Goal: Task Accomplishment & Management: Use online tool/utility

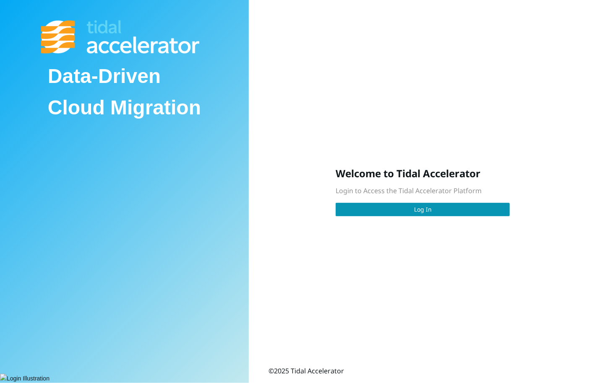
click at [424, 225] on div "Data-Driven Cloud Migration Welcome to Tidal Accelerator Login to Access the Ti…" at bounding box center [298, 191] width 597 height 383
click at [425, 214] on button "Log In" at bounding box center [422, 209] width 174 height 13
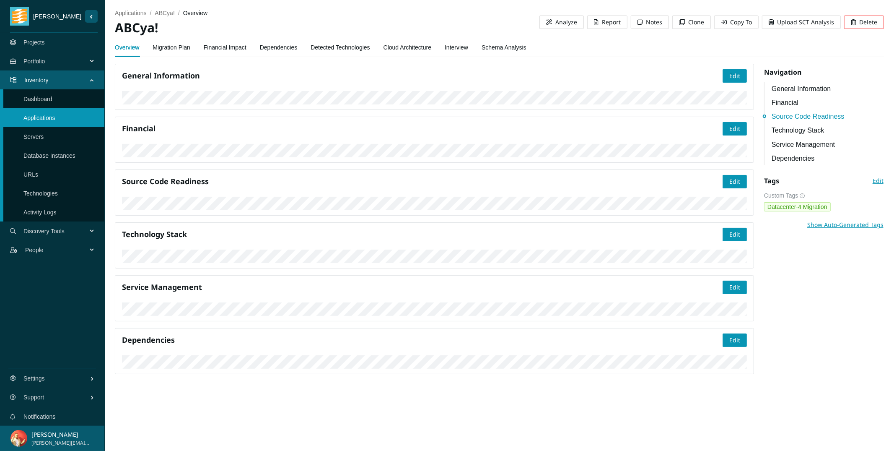
scroll to position [492, 0]
click at [185, 47] on link "Migration Plan" at bounding box center [172, 47] width 38 height 17
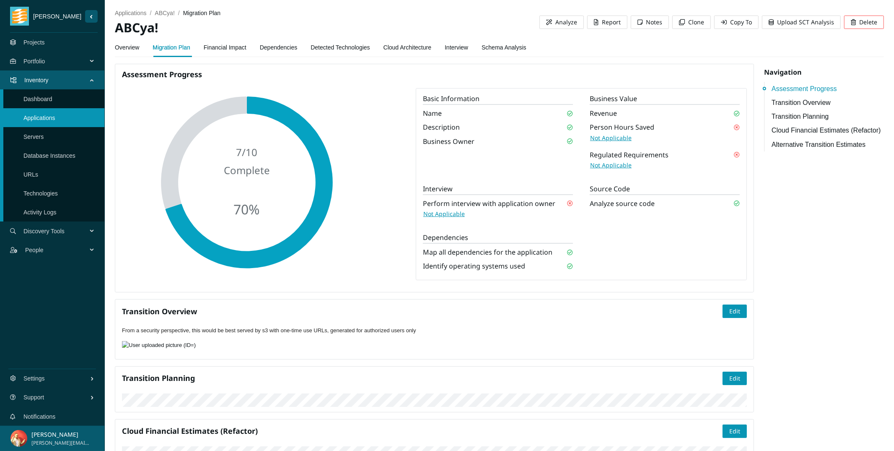
scroll to position [3, 0]
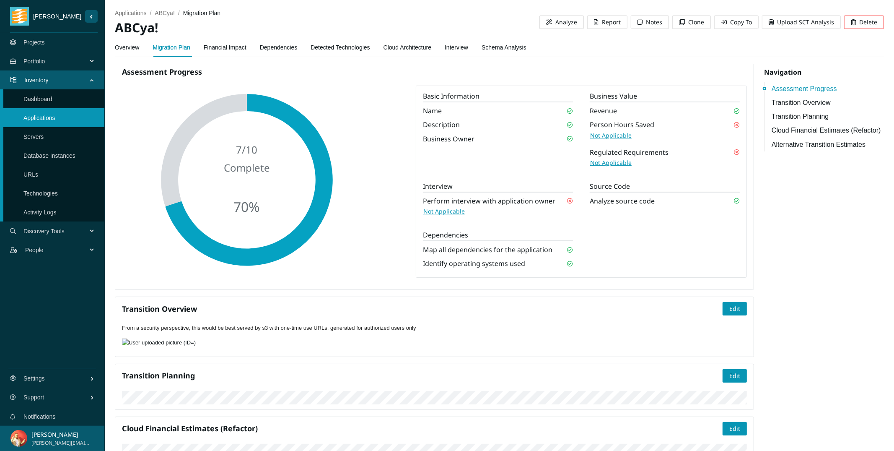
click at [219, 49] on link "Financial Impact" at bounding box center [225, 47] width 43 height 17
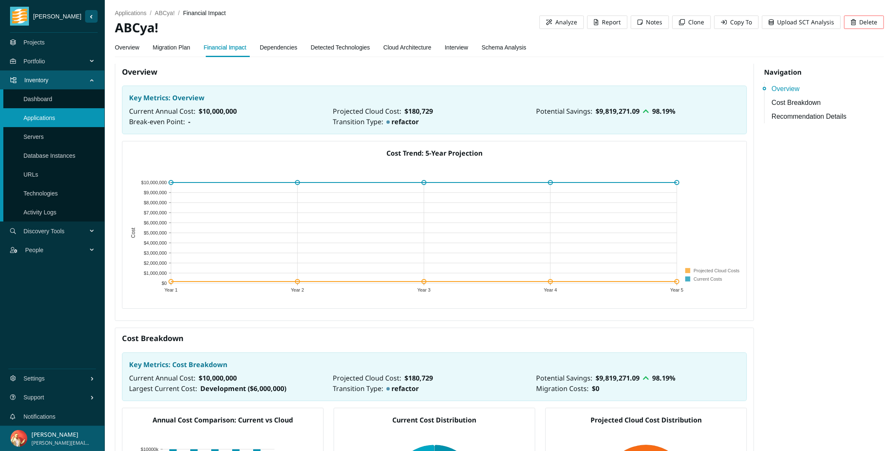
click at [288, 49] on link "Dependencies" at bounding box center [279, 47] width 38 height 17
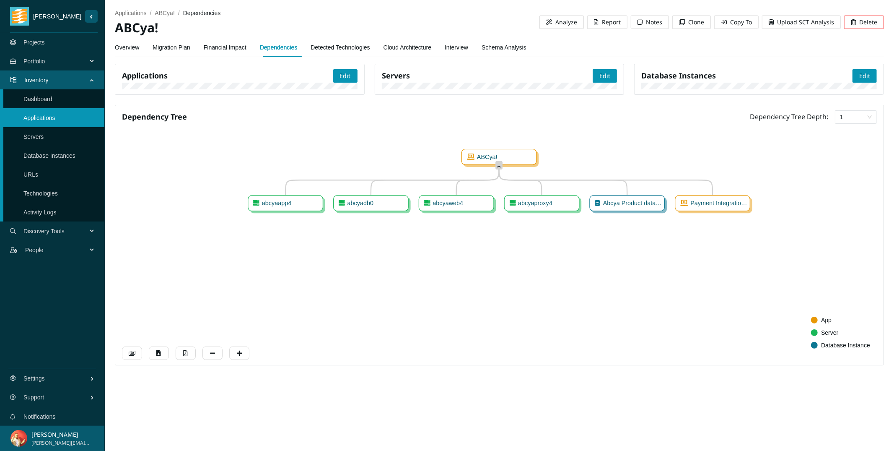
click at [431, 49] on link "Cloud Architecture" at bounding box center [408, 47] width 48 height 17
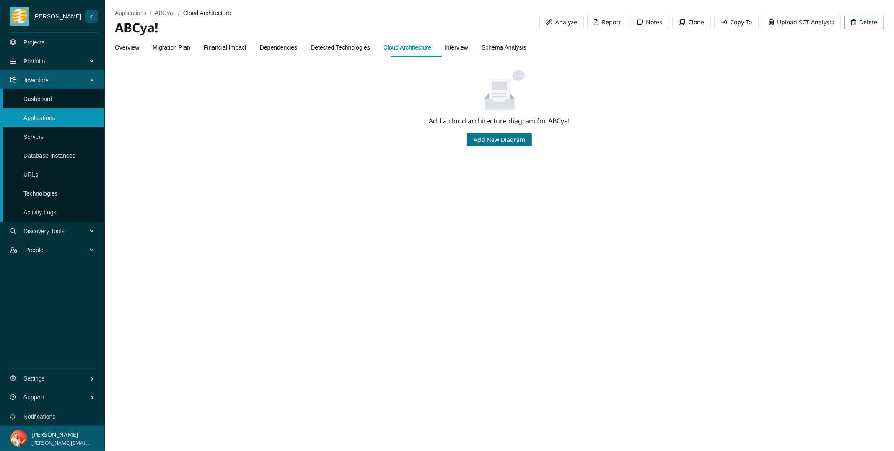
click at [484, 138] on span "Add New Diagram" at bounding box center [500, 139] width 52 height 9
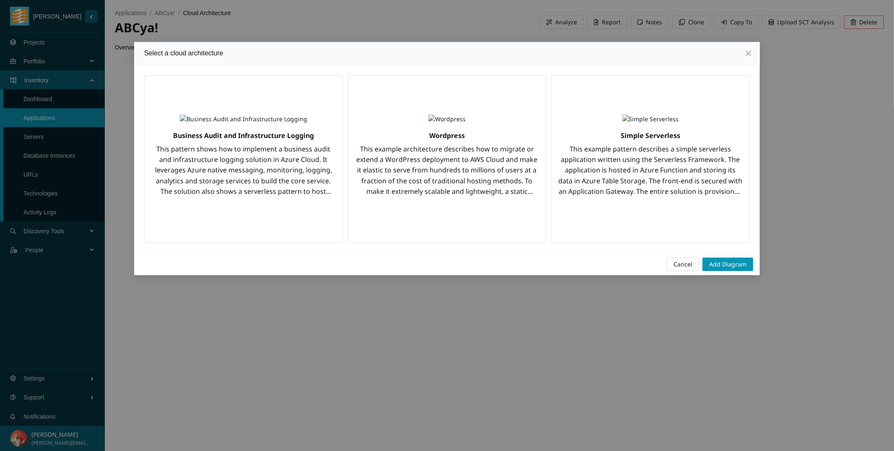
click at [293, 124] on img "button" at bounding box center [243, 118] width 127 height 9
click at [596, 264] on span "Add Diagram" at bounding box center [727, 264] width 37 height 9
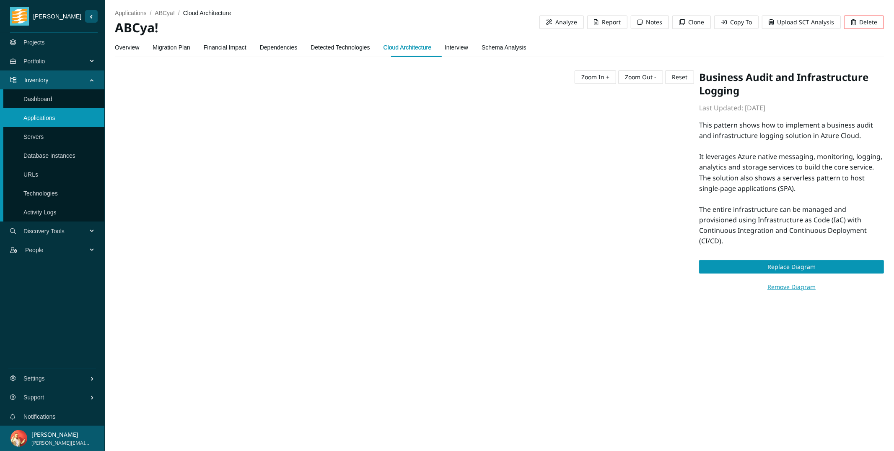
click at [462, 47] on link "Interview" at bounding box center [456, 47] width 23 height 17
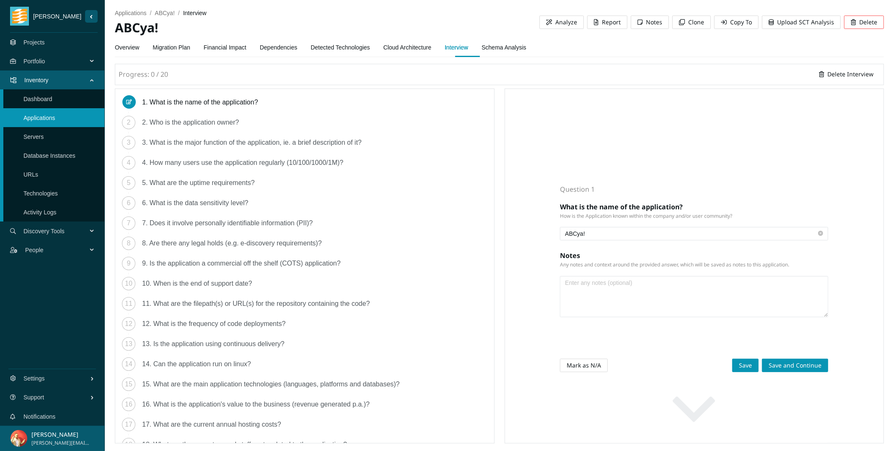
click at [524, 43] on link "Schema Analysis" at bounding box center [504, 47] width 45 height 17
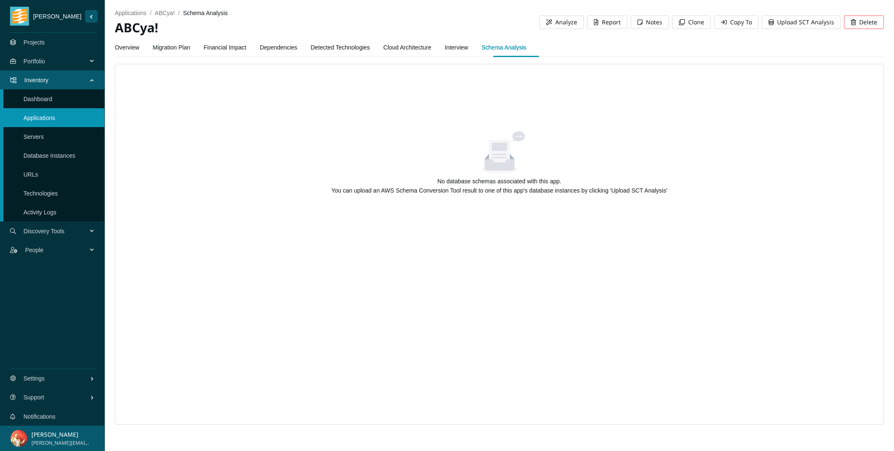
click at [45, 46] on link "Projects" at bounding box center [33, 42] width 21 height 7
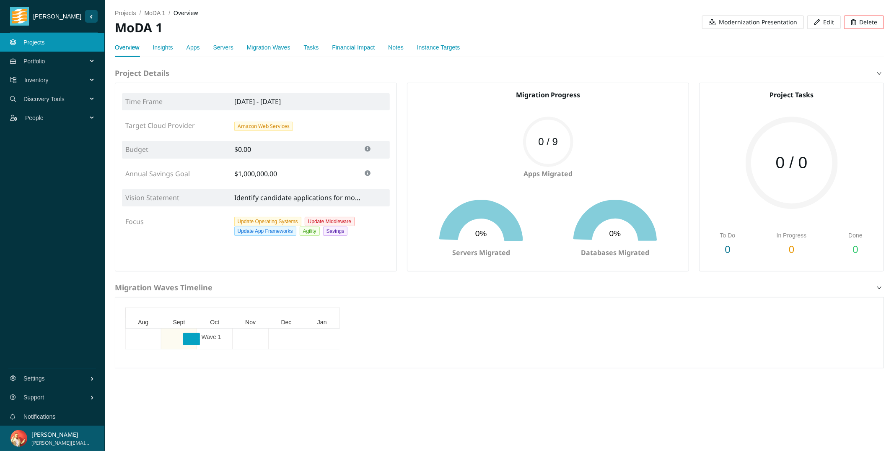
click at [159, 48] on link "Insights" at bounding box center [163, 47] width 20 height 7
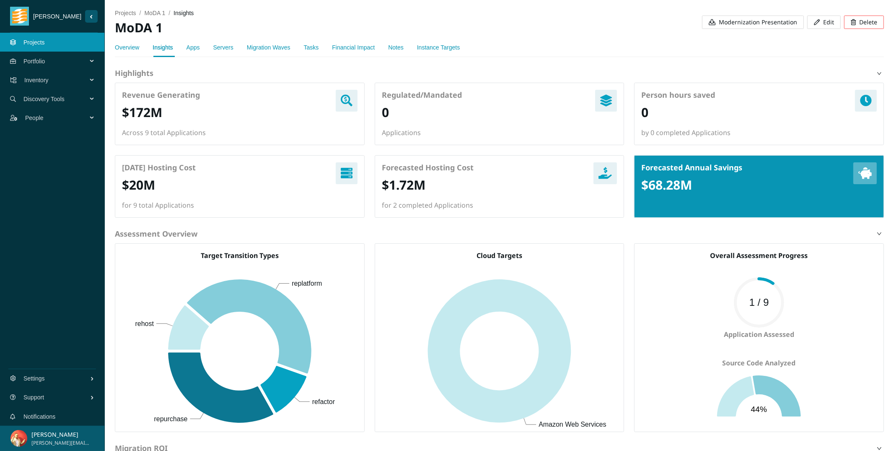
click at [84, 60] on span "Portfolio" at bounding box center [56, 61] width 67 height 25
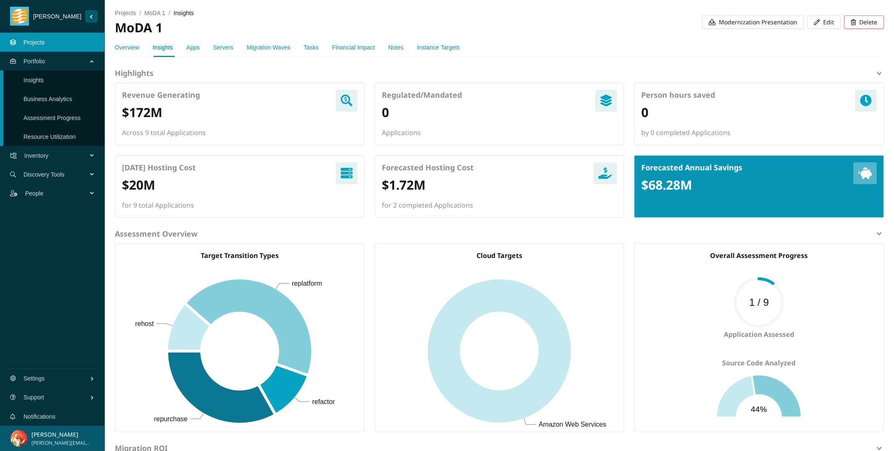
click at [77, 117] on link "Assessment Progress" at bounding box center [51, 117] width 57 height 7
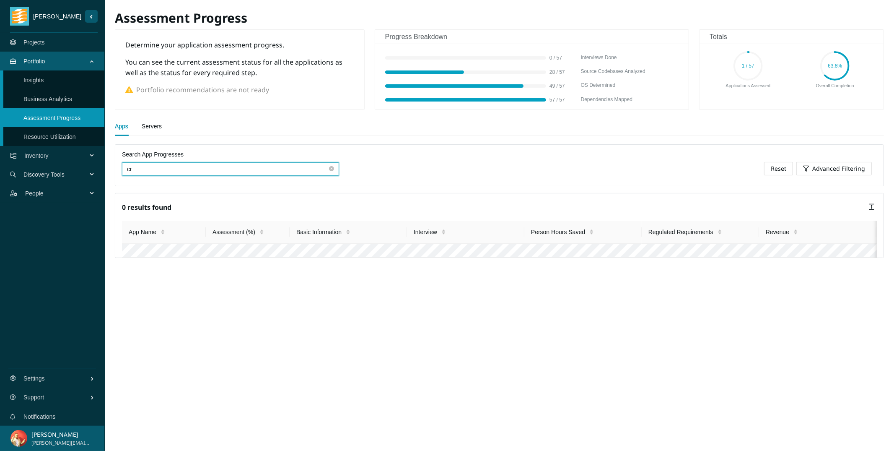
type input "c"
